Goal: Information Seeking & Learning: Learn about a topic

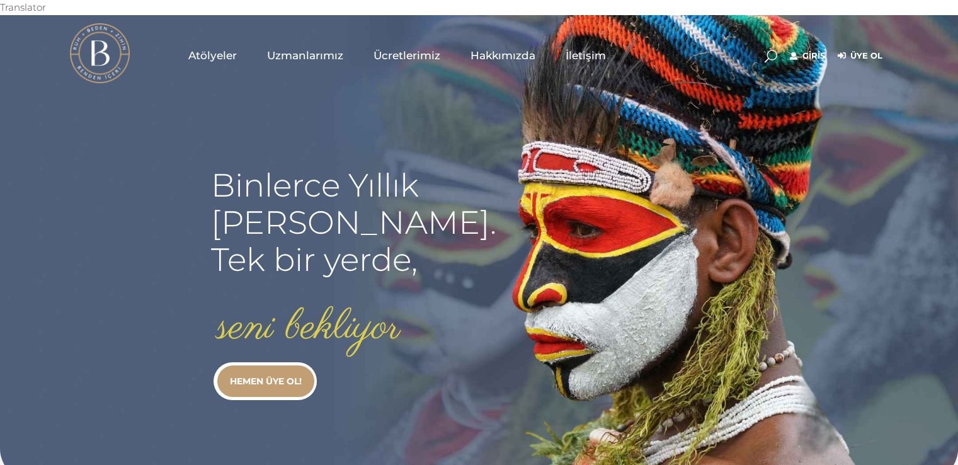
type input "secil.karacan"
click at [812, 48] on link "Giriş" at bounding box center [807, 55] width 35 height 15
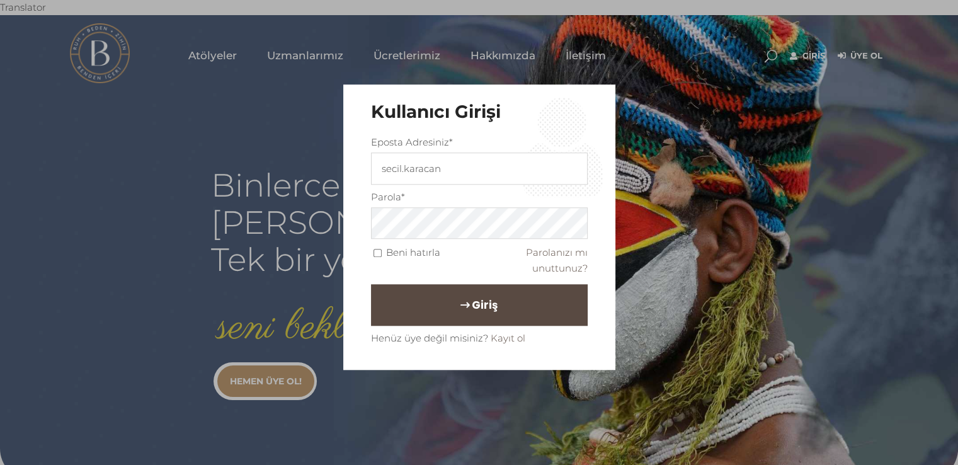
click at [472, 298] on span "Giriş" at bounding box center [485, 305] width 26 height 21
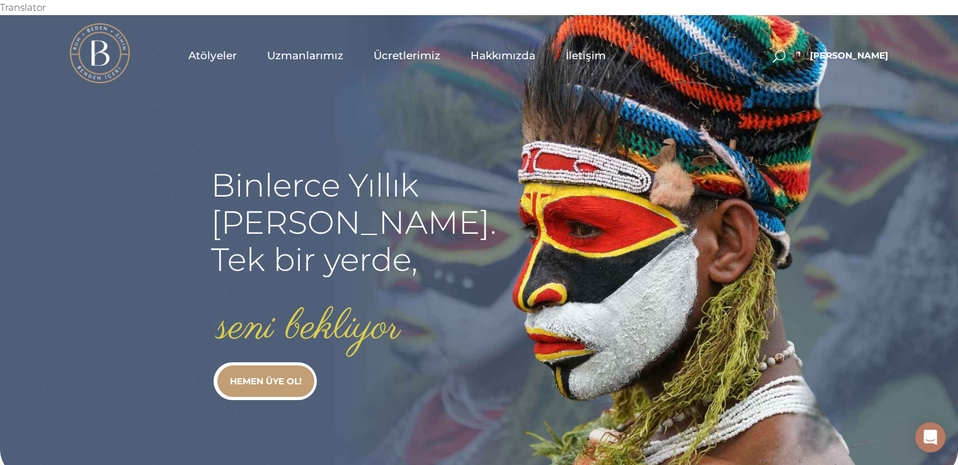
click at [305, 48] on span "Uzmanlarımız" at bounding box center [305, 55] width 76 height 14
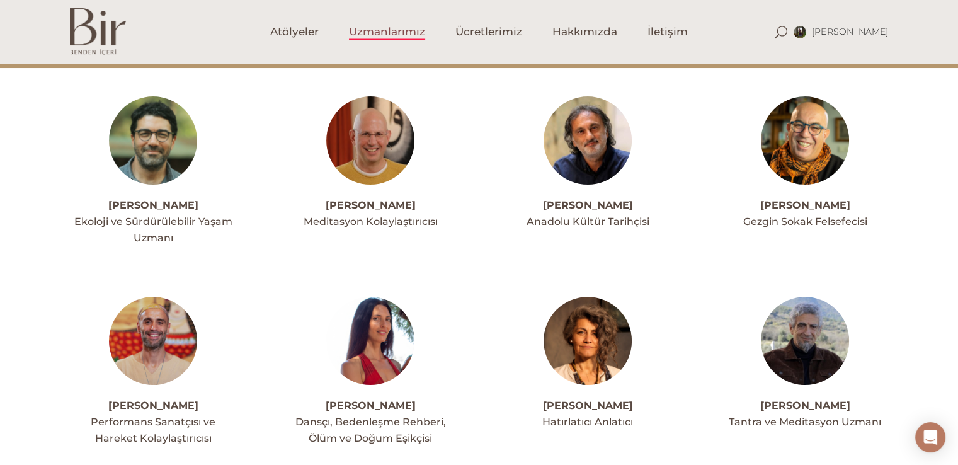
scroll to position [126, 0]
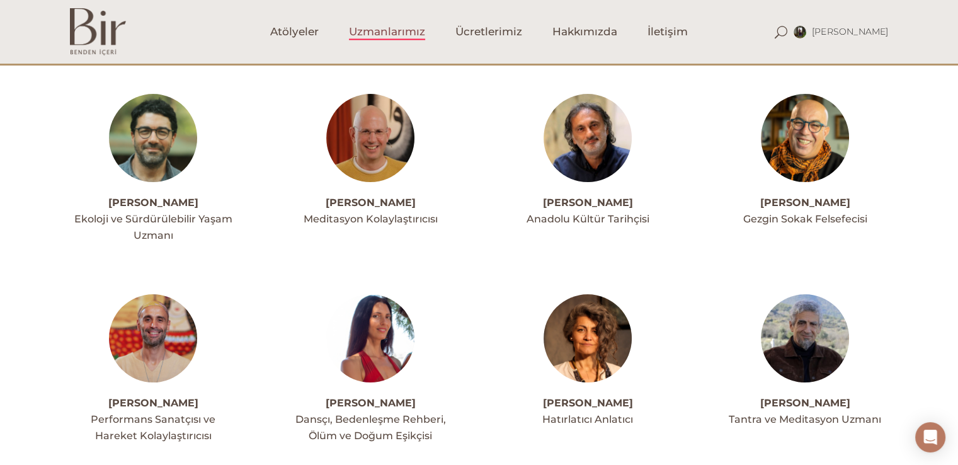
click at [143, 334] on img at bounding box center [153, 338] width 88 height 88
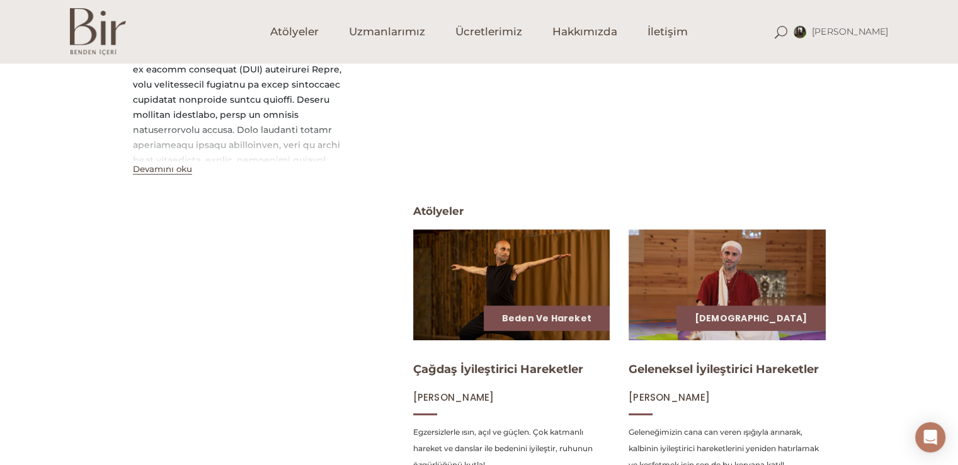
scroll to position [411, 0]
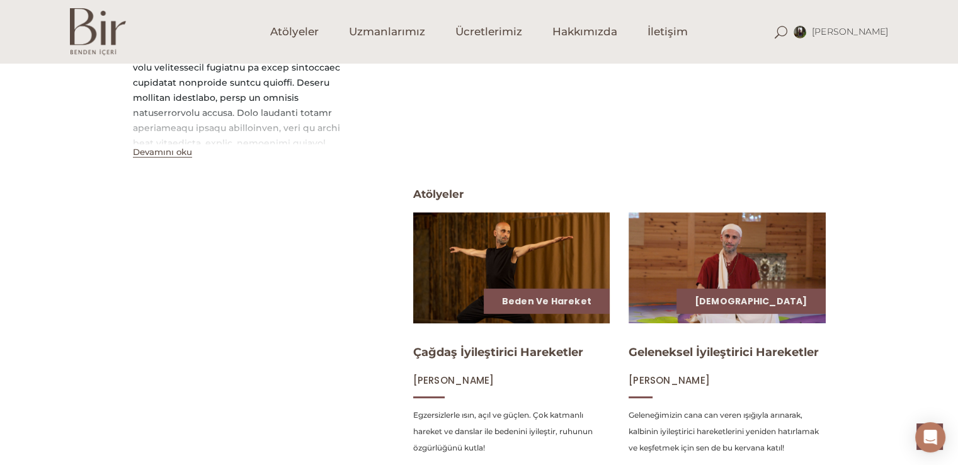
click at [558, 244] on img at bounding box center [511, 267] width 203 height 114
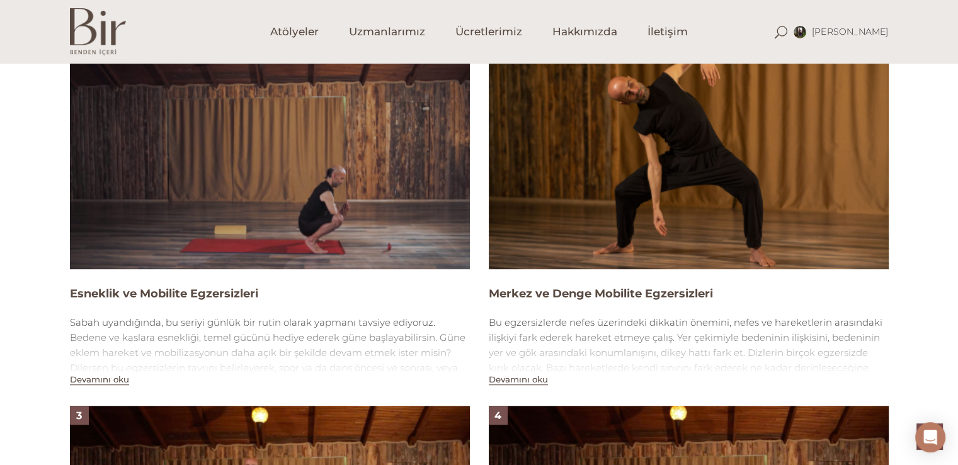
scroll to position [814, 0]
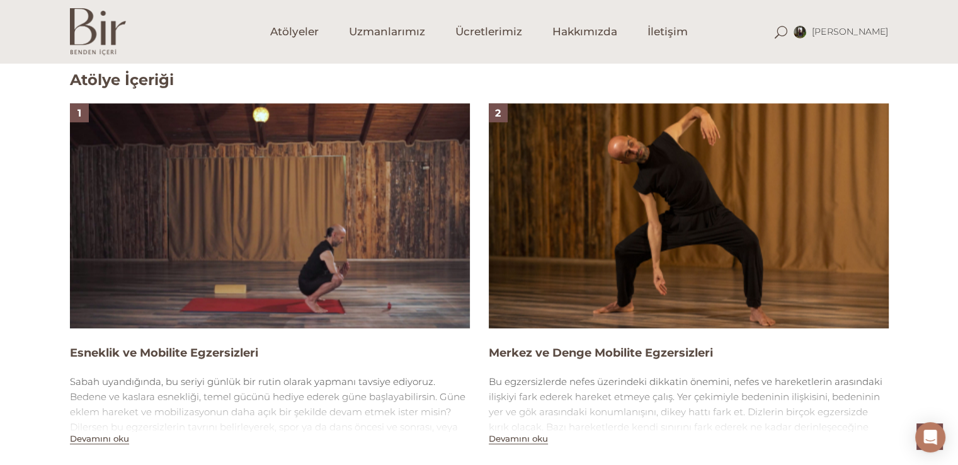
click at [676, 177] on img at bounding box center [689, 215] width 400 height 225
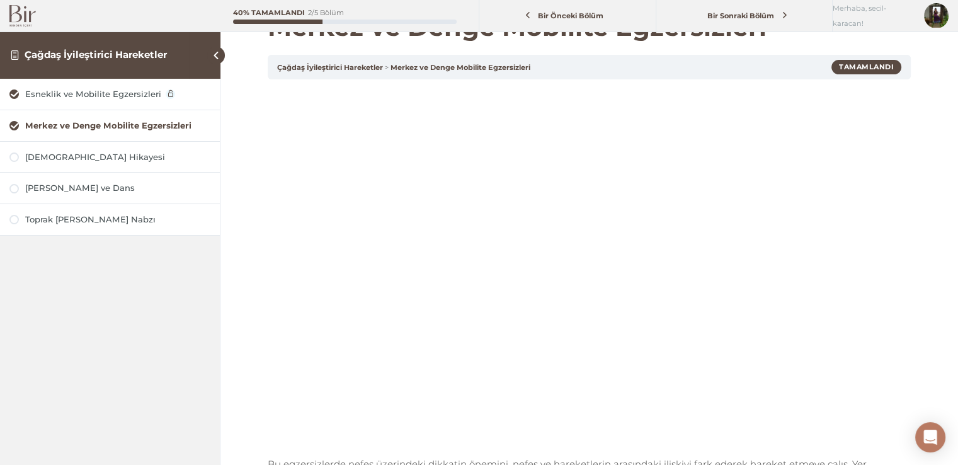
scroll to position [76, 0]
